Goal: Task Accomplishment & Management: Manage account settings

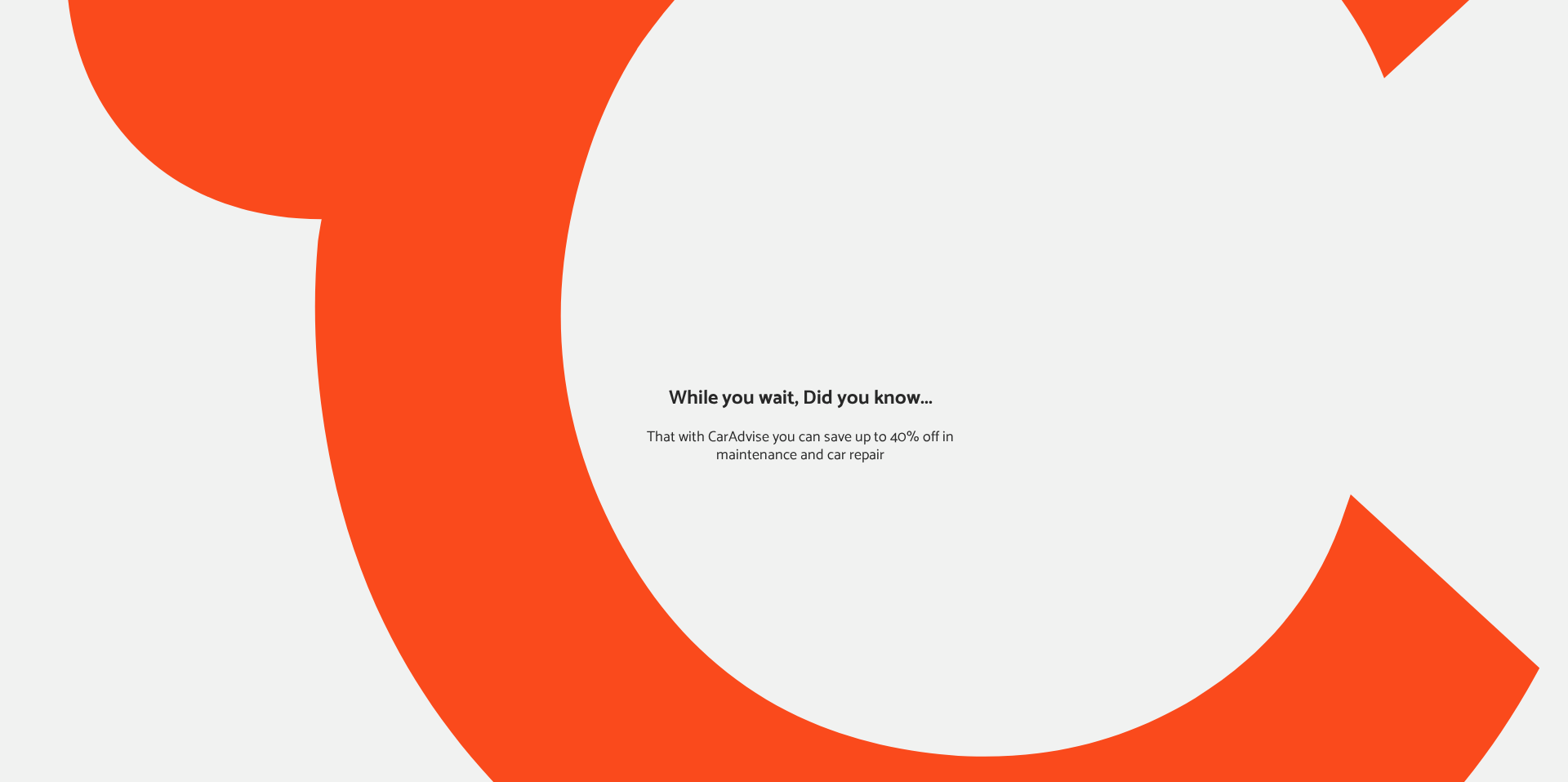
type input "*****"
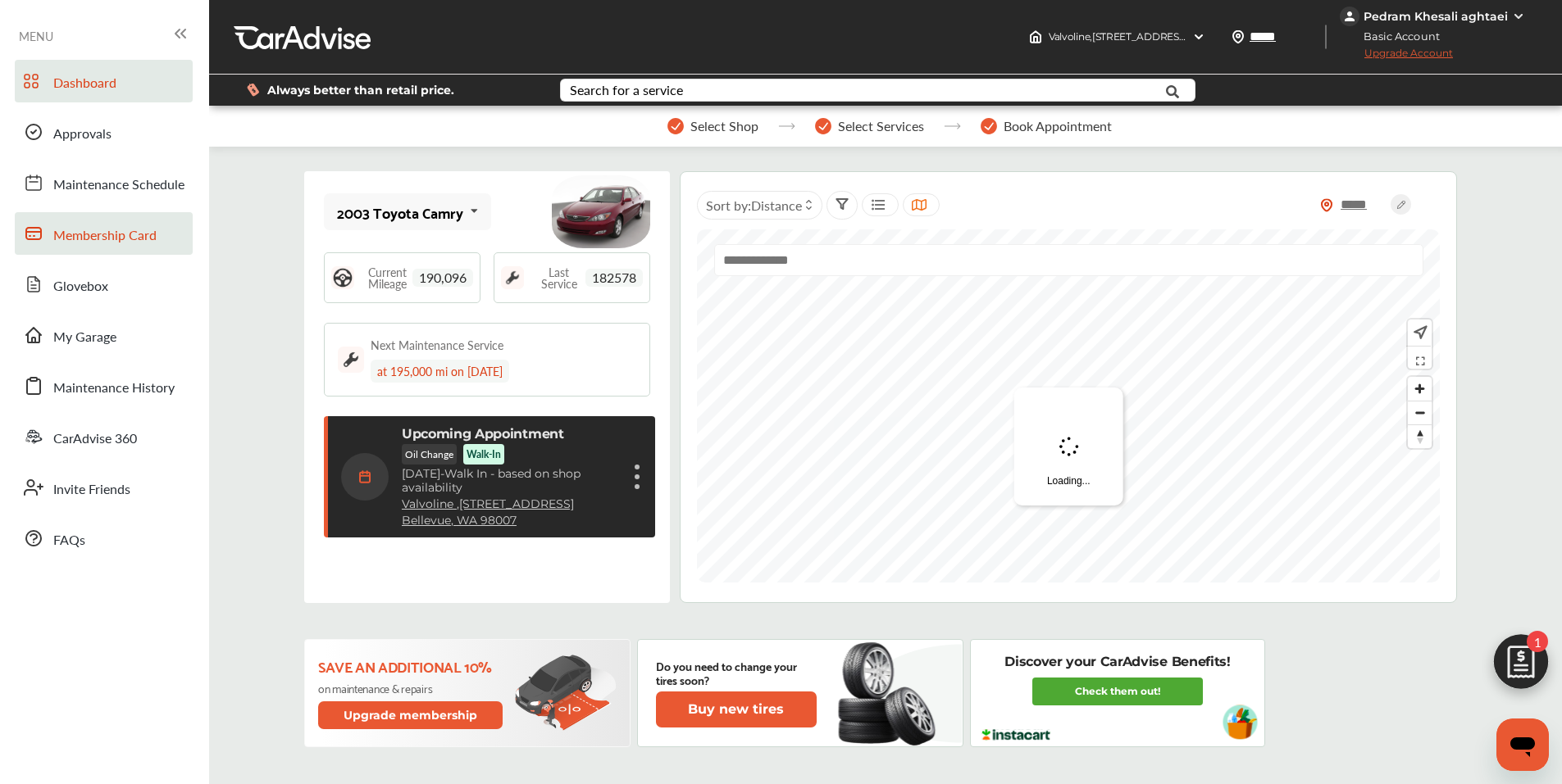
scroll to position [258, 0]
click at [91, 124] on span "Approvals" at bounding box center [82, 134] width 58 height 21
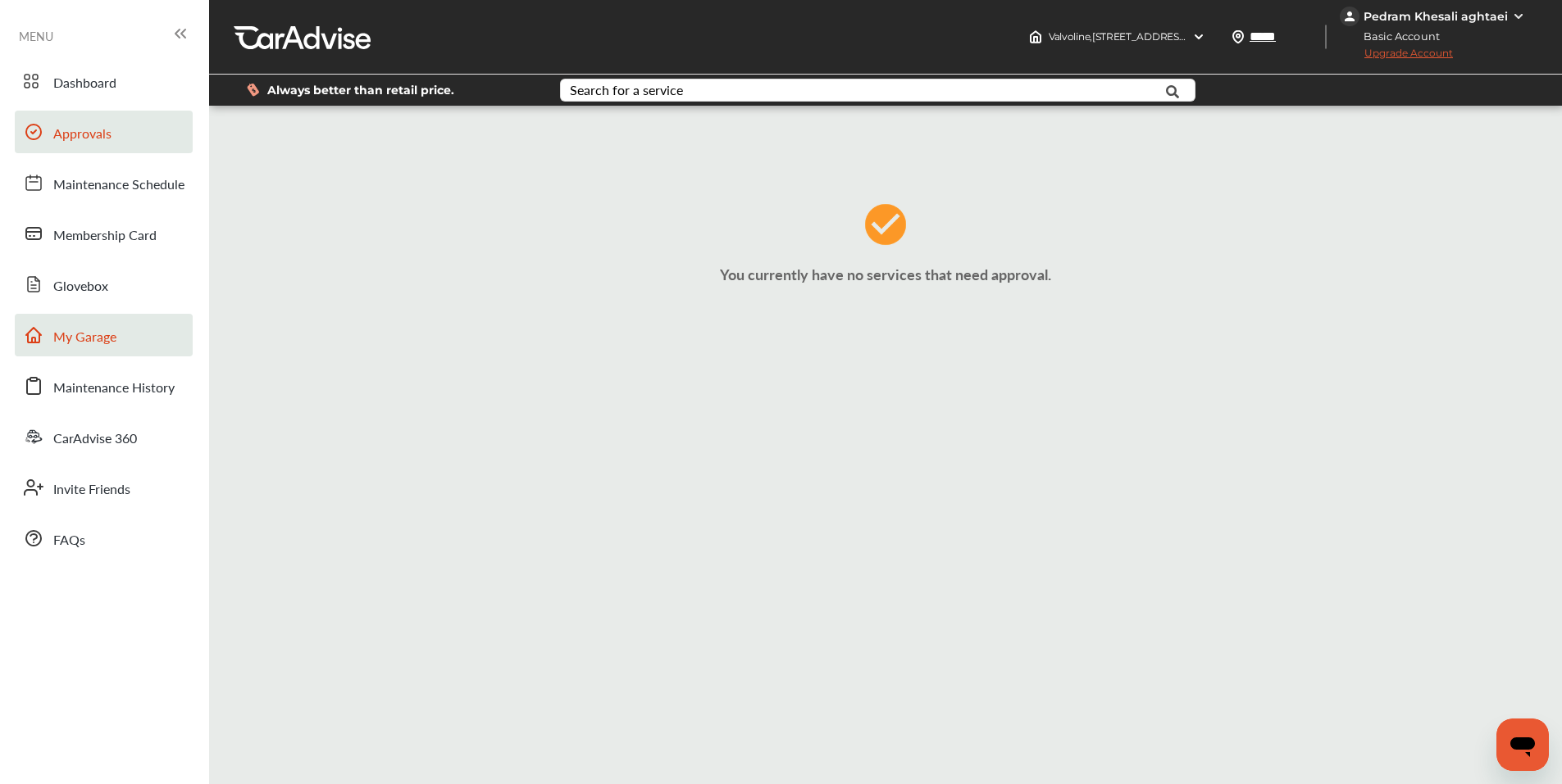
click at [76, 354] on link "My Garage" at bounding box center [103, 335] width 178 height 42
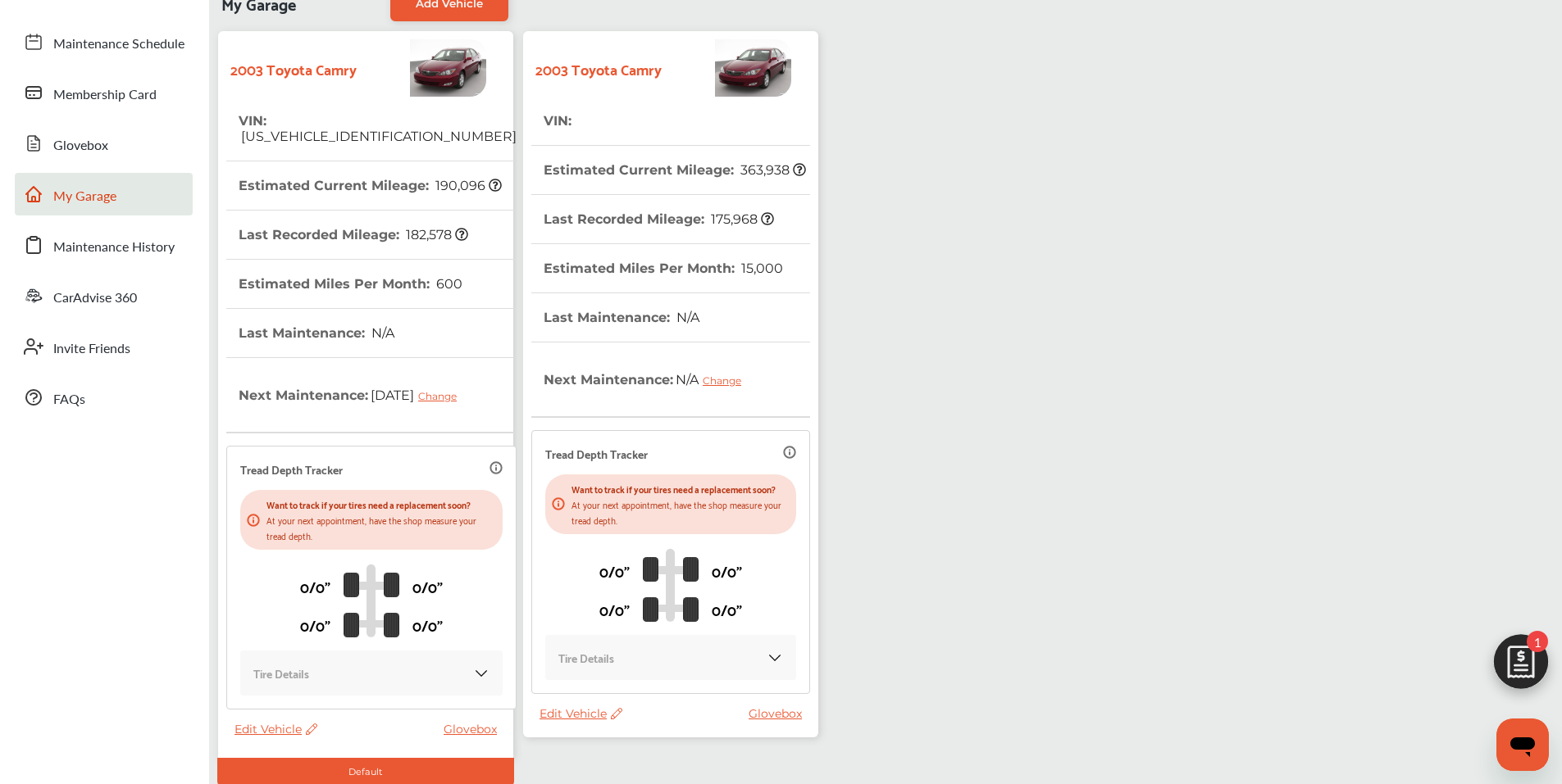
scroll to position [164, 0]
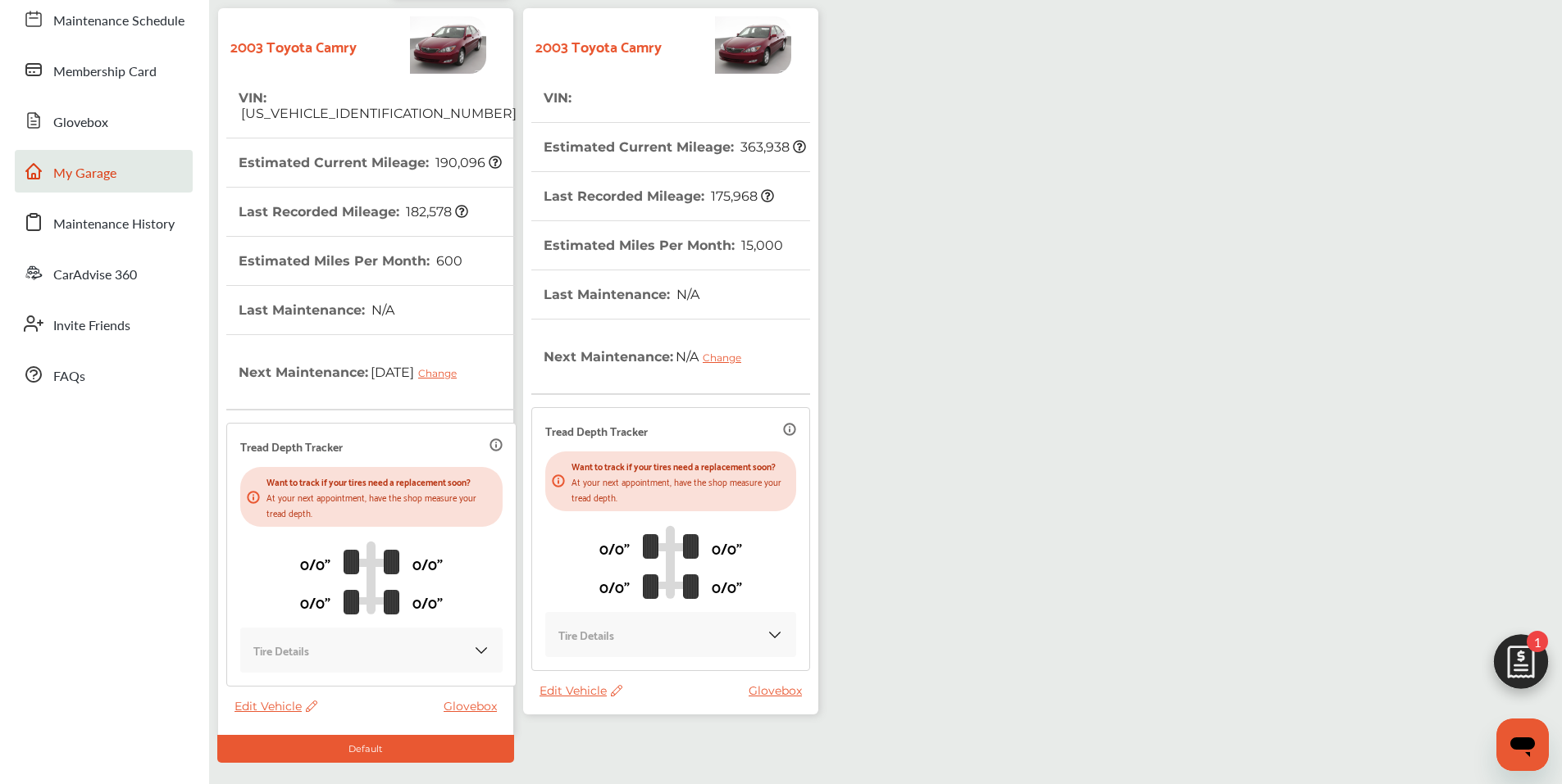
click at [575, 690] on span "Edit Vehicle" at bounding box center [581, 690] width 83 height 14
click at [608, 712] on div "Edit" at bounding box center [648, 708] width 148 height 25
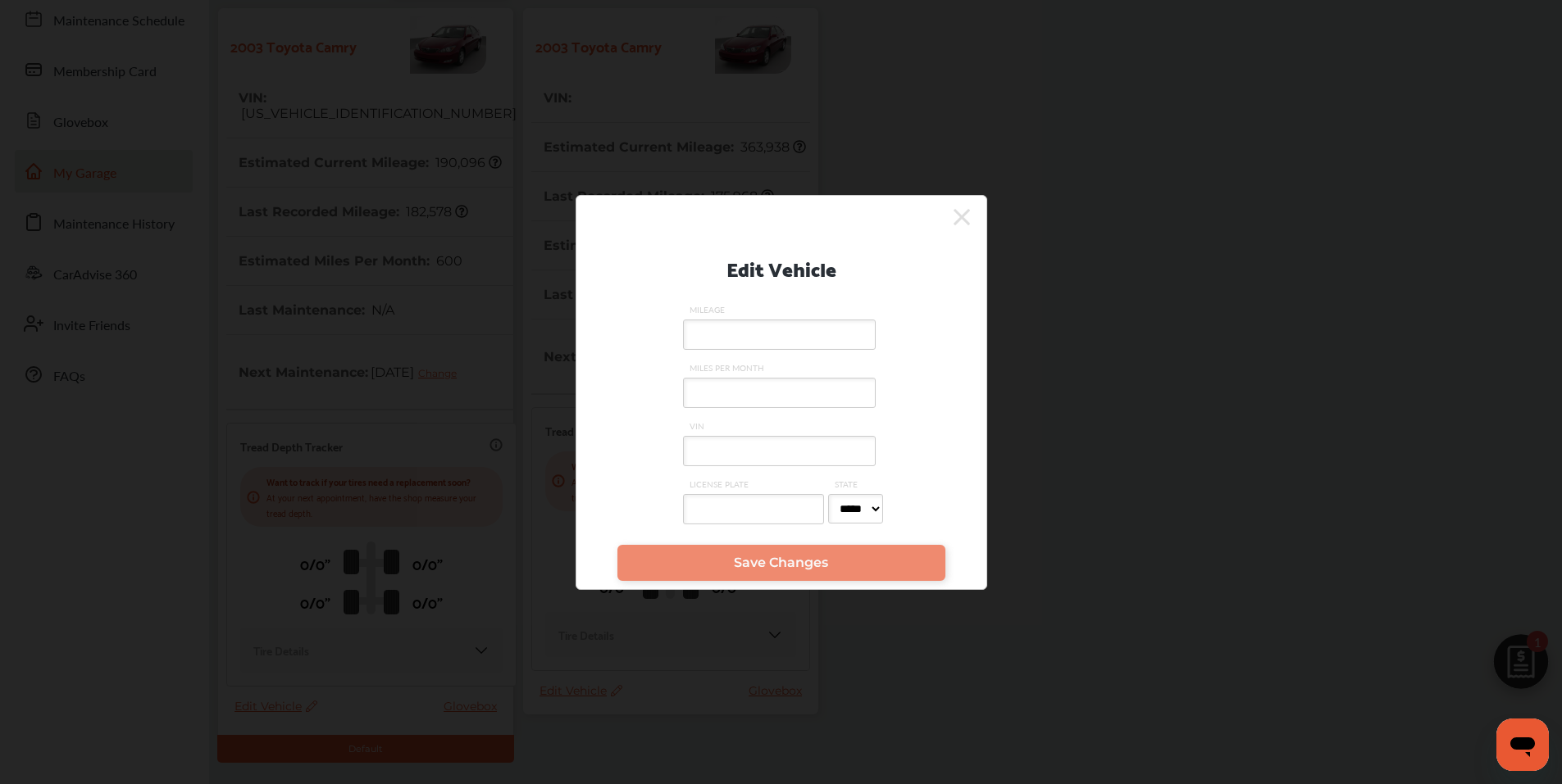
click at [764, 445] on input "VIN" at bounding box center [780, 450] width 193 height 30
click at [753, 335] on input "MILEAGE" at bounding box center [780, 334] width 193 height 30
type input "*****"
click at [750, 566] on span "Save Changes" at bounding box center [781, 562] width 95 height 15
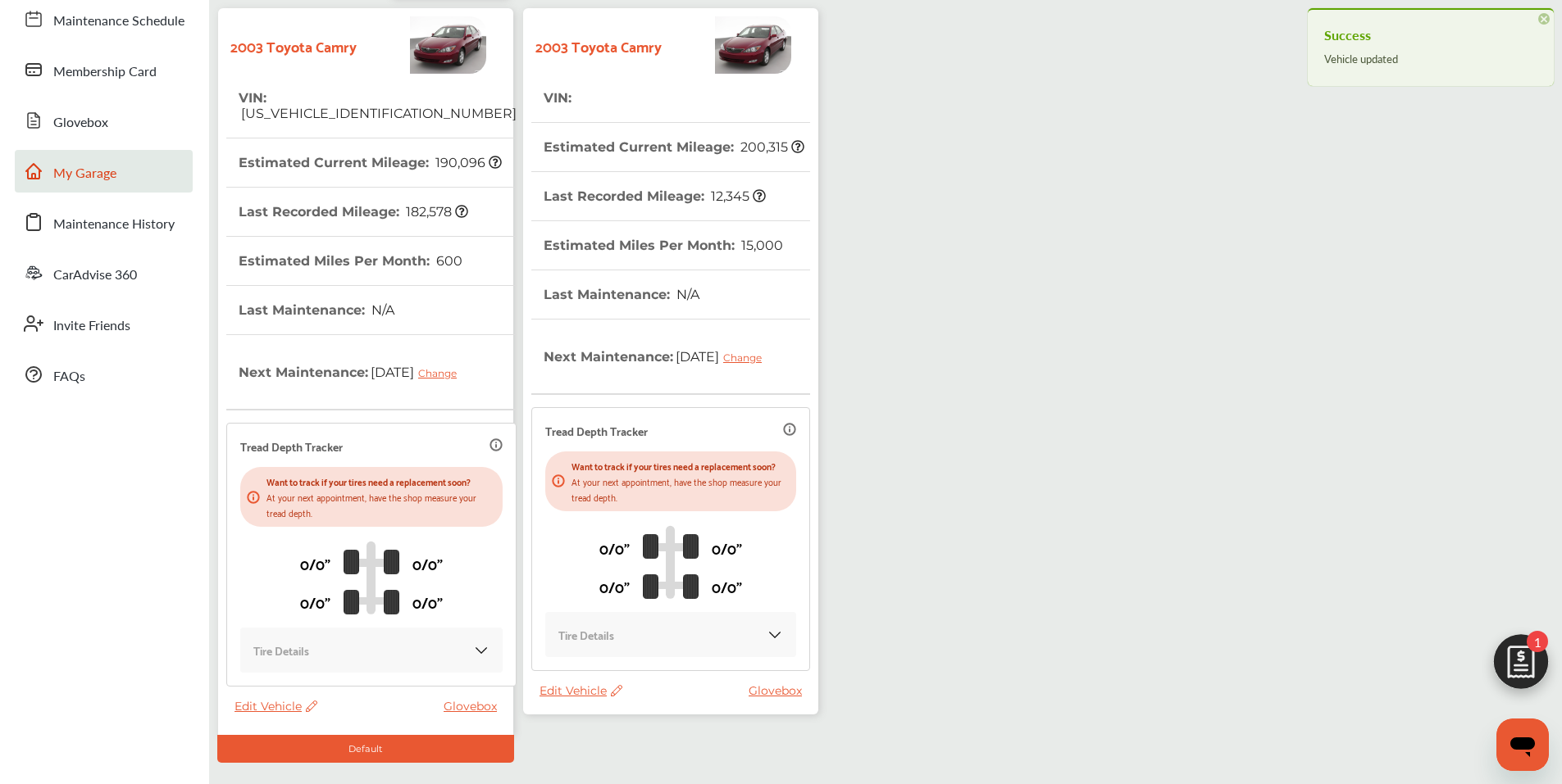
click at [579, 698] on span "Edit Vehicle" at bounding box center [581, 690] width 83 height 14
click at [622, 712] on div "Edit" at bounding box center [652, 717] width 148 height 25
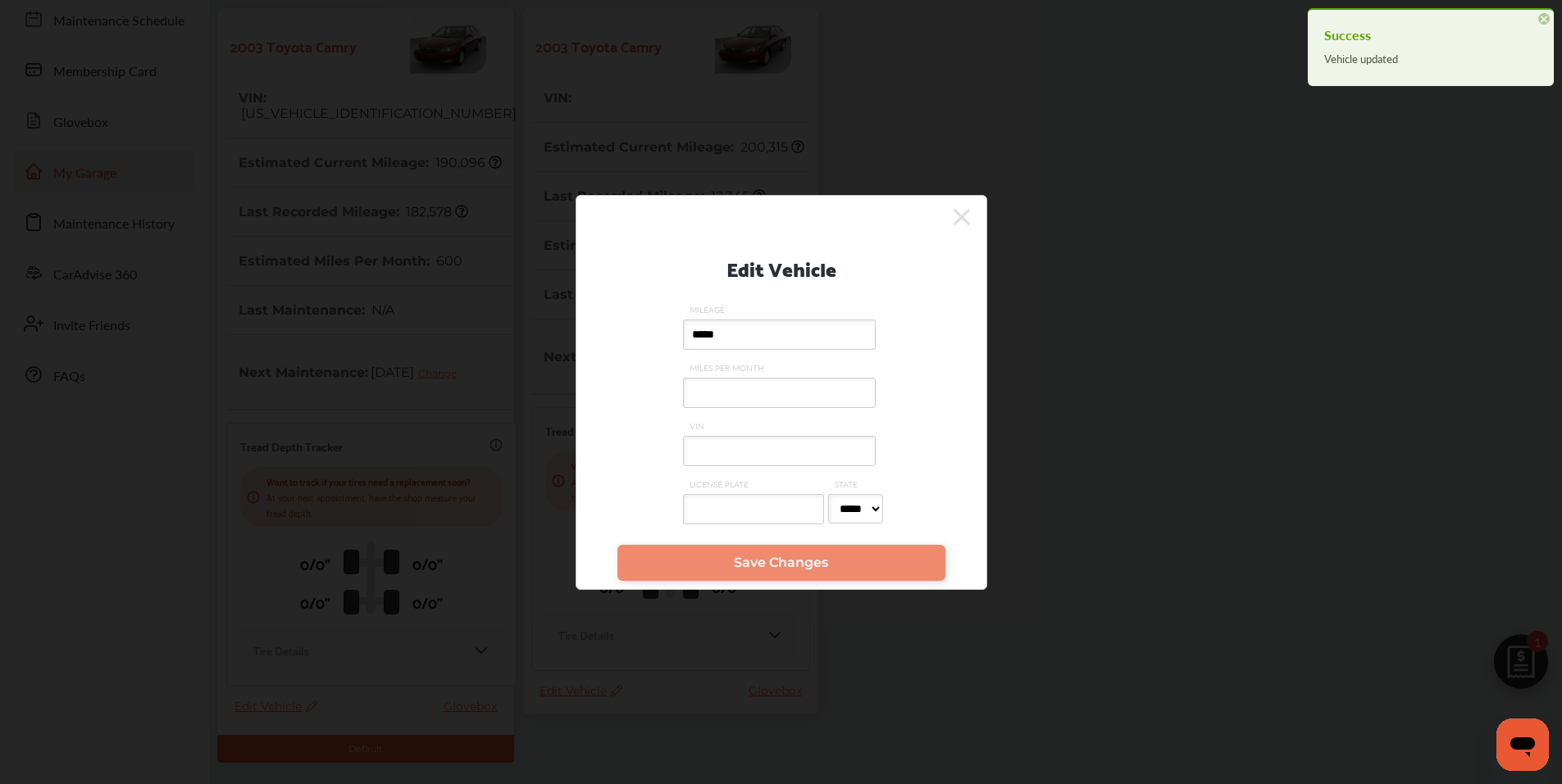
click at [742, 431] on span "VIN" at bounding box center [781, 426] width 197 height 12
click at [742, 436] on input "VIN" at bounding box center [780, 450] width 193 height 30
click at [740, 454] on input "VIN" at bounding box center [780, 450] width 193 height 30
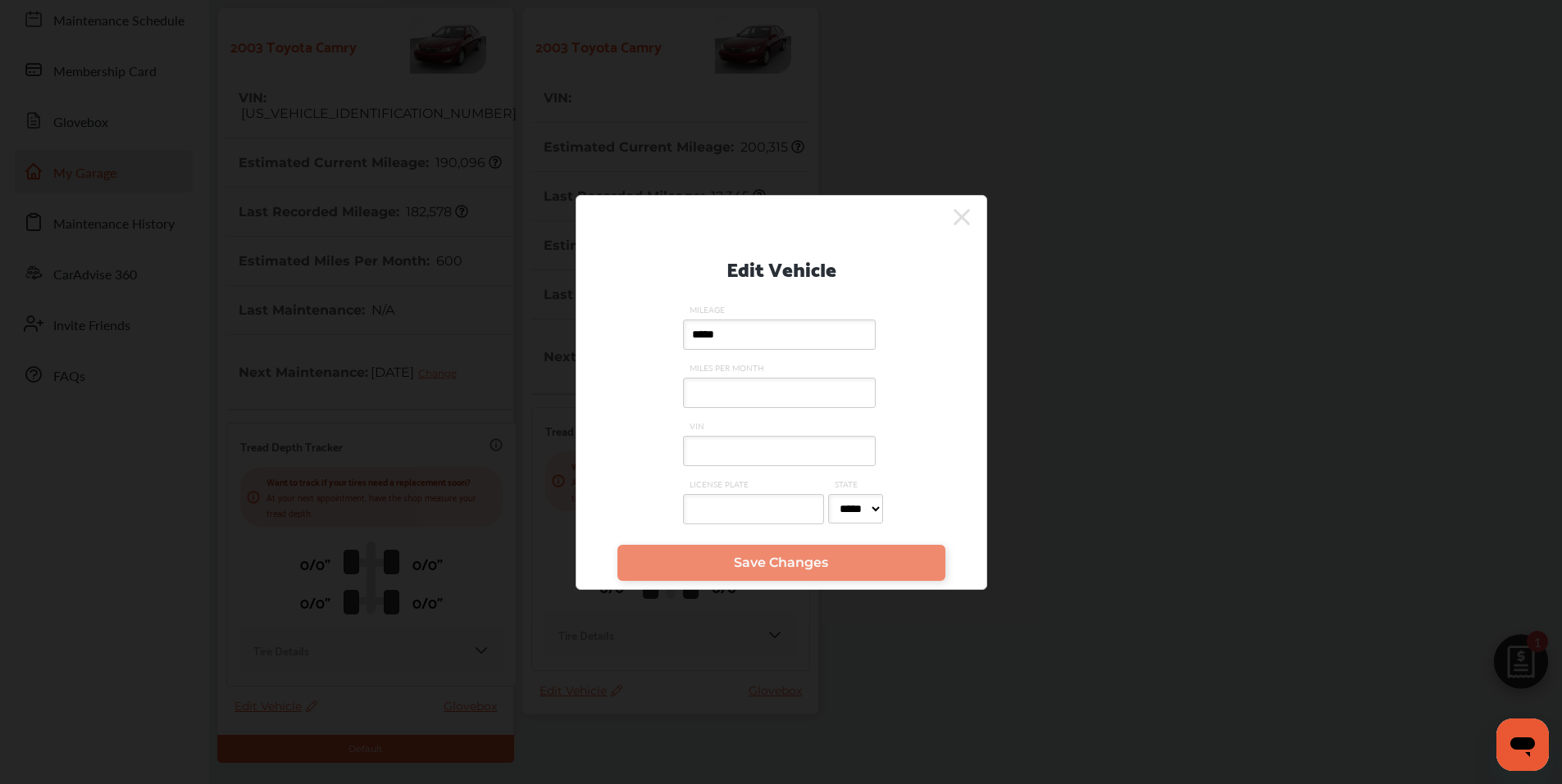
click at [719, 447] on input "VIN" at bounding box center [780, 450] width 193 height 30
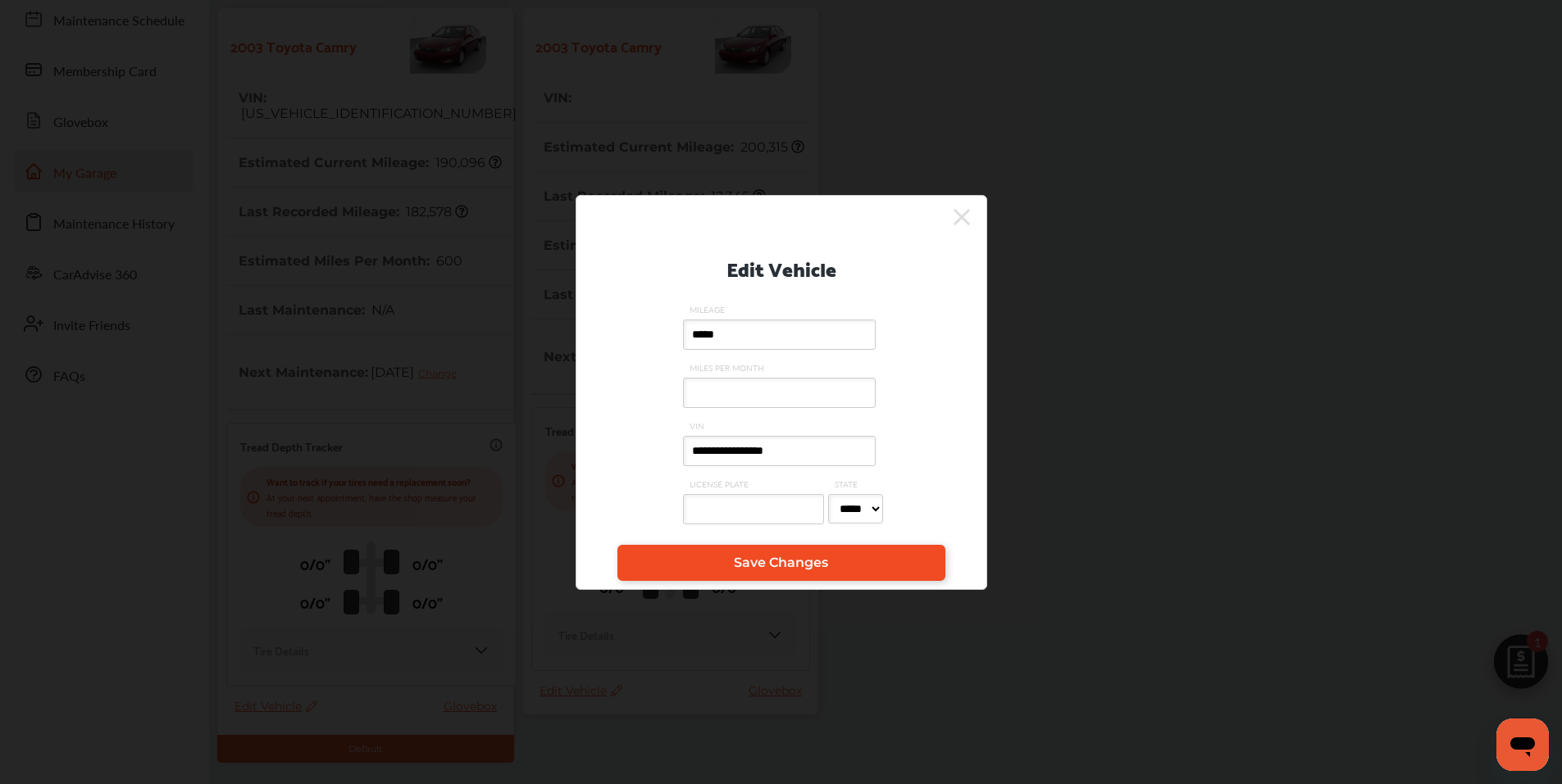
type input "**********"
click at [766, 553] on link "Save Changes" at bounding box center [781, 562] width 328 height 36
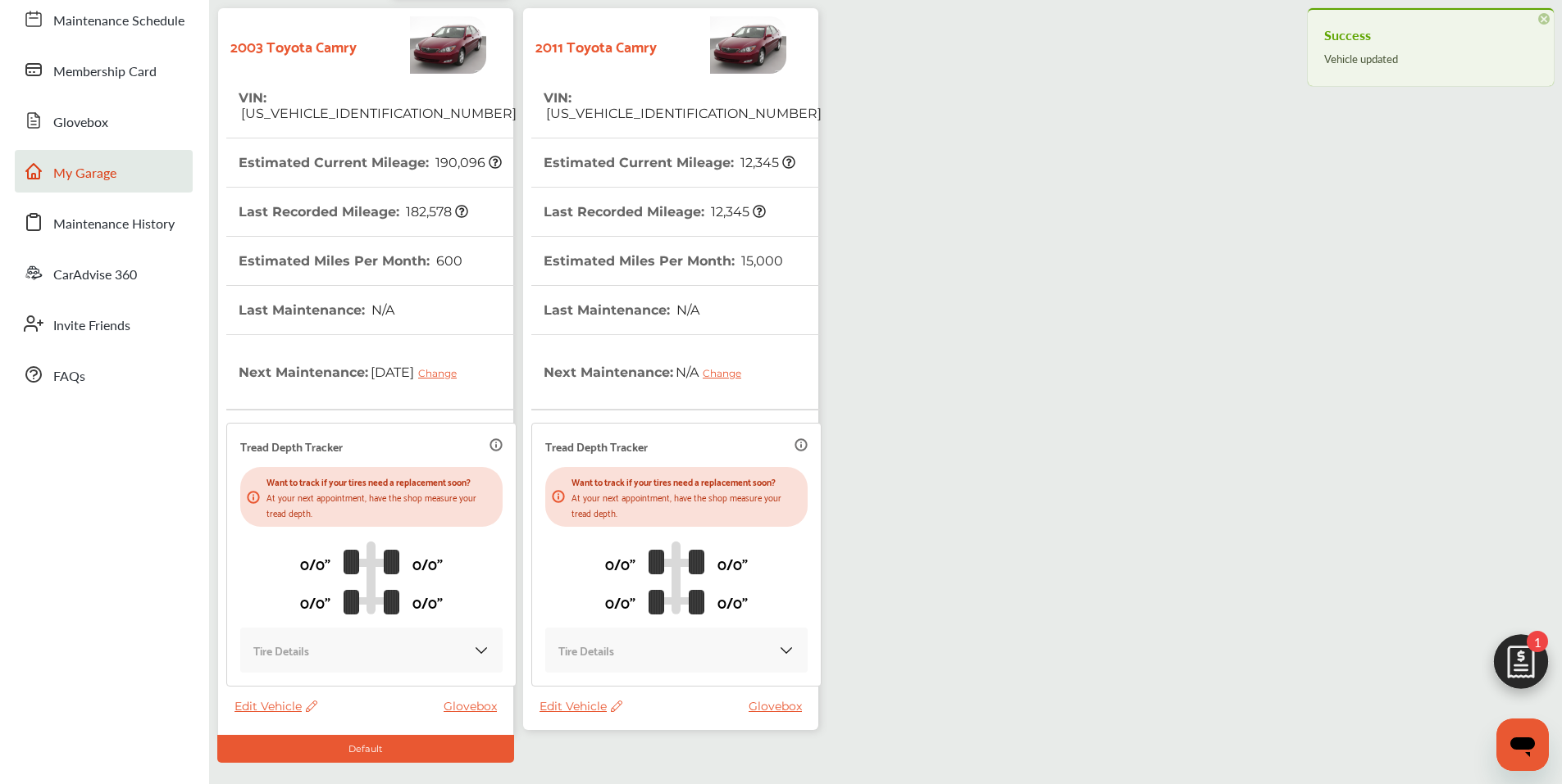
click at [1060, 313] on div "My Garage Add Vehicle 2003 Toyota Camry VIN : [US_VEHICLE_IDENTIFICATION_NUMBER…" at bounding box center [885, 358] width 1344 height 809
